Goal: Transaction & Acquisition: Purchase product/service

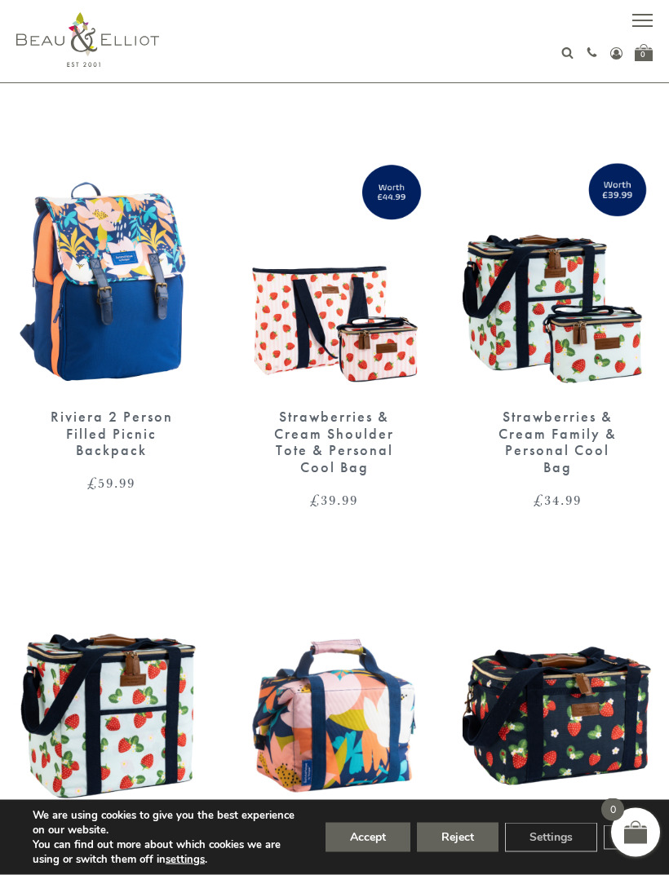
scroll to position [541, 0]
click at [139, 323] on img at bounding box center [111, 268] width 190 height 245
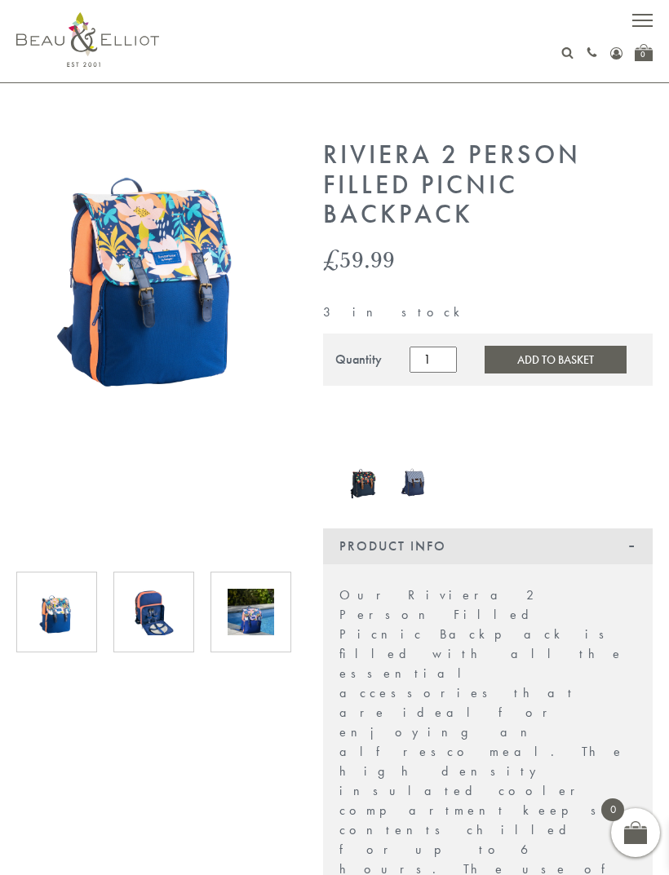
click at [170, 605] on img at bounding box center [153, 612] width 46 height 46
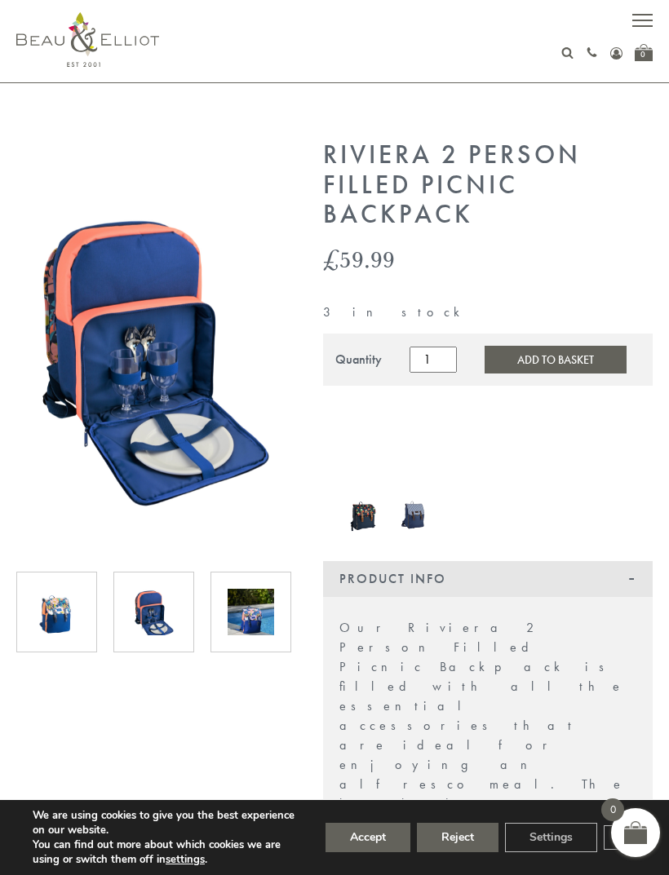
click at [267, 608] on img at bounding box center [250, 612] width 46 height 46
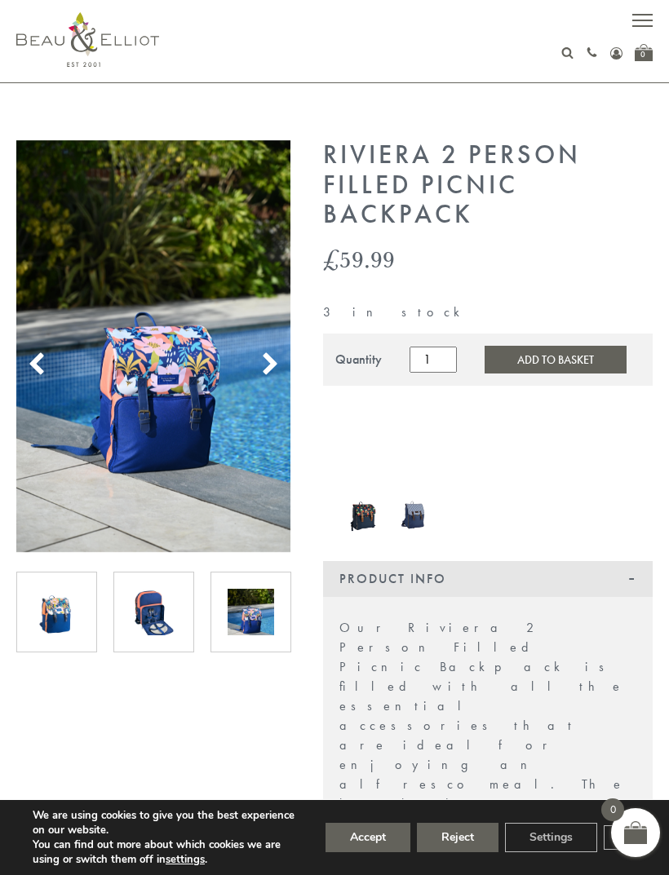
click at [268, 373] on icon at bounding box center [270, 364] width 24 height 24
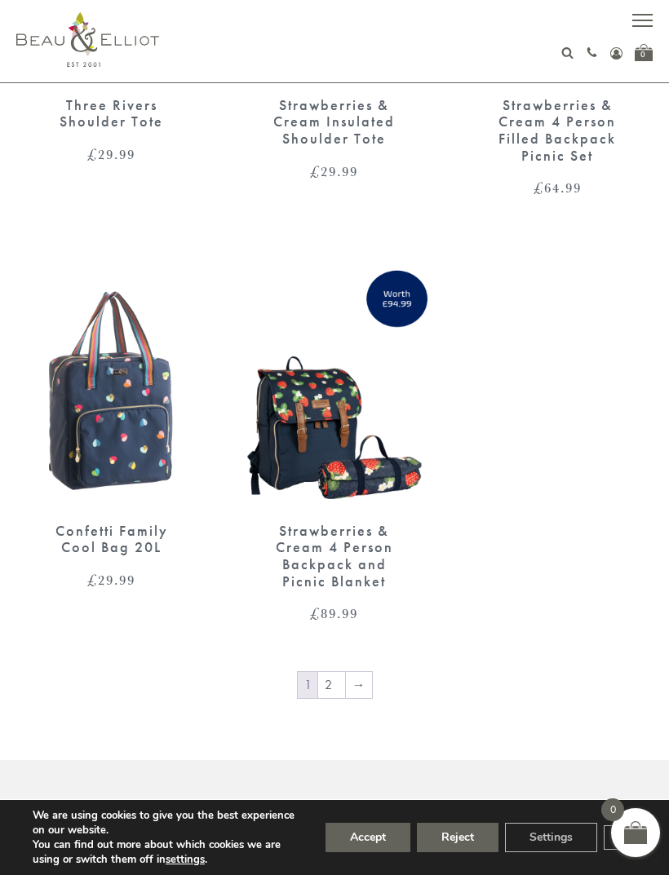
click at [323, 411] on img at bounding box center [334, 383] width 190 height 245
